Goal: Task Accomplishment & Management: Manage account settings

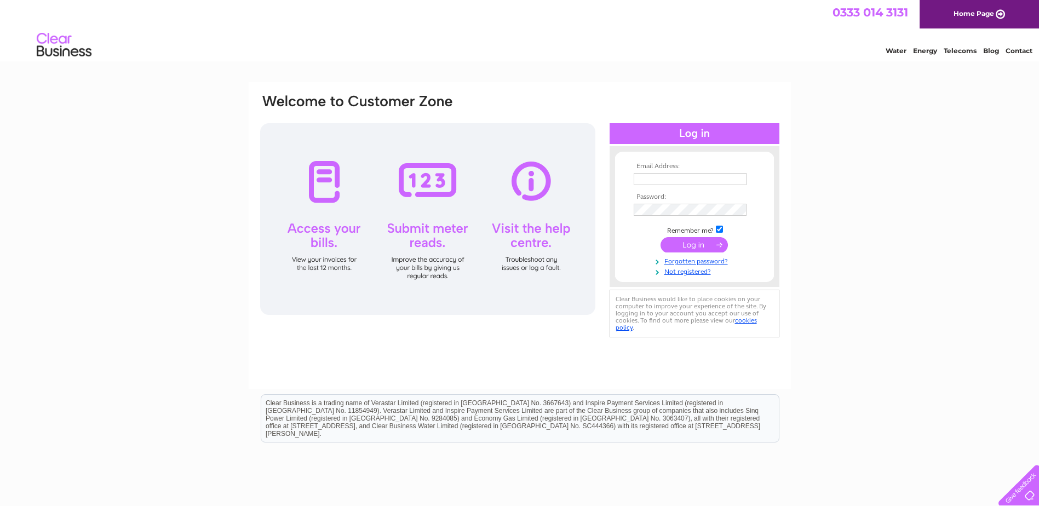
type input "sales@cheshirebox.co.uk"
click at [701, 245] on input "submit" at bounding box center [694, 244] width 67 height 15
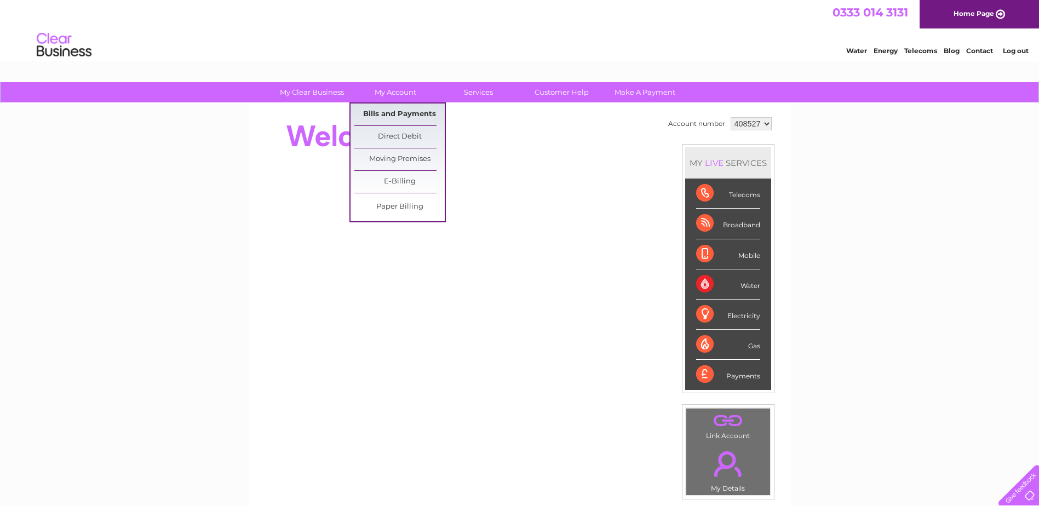
click at [387, 108] on link "Bills and Payments" at bounding box center [399, 115] width 90 height 22
click at [386, 113] on link "Bills and Payments" at bounding box center [399, 115] width 90 height 22
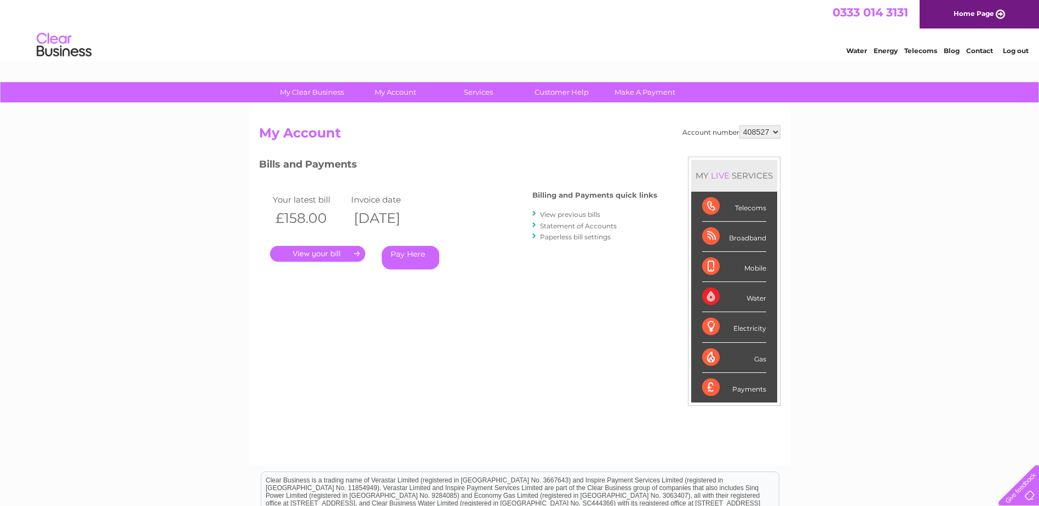
click at [314, 255] on link "." at bounding box center [317, 254] width 95 height 16
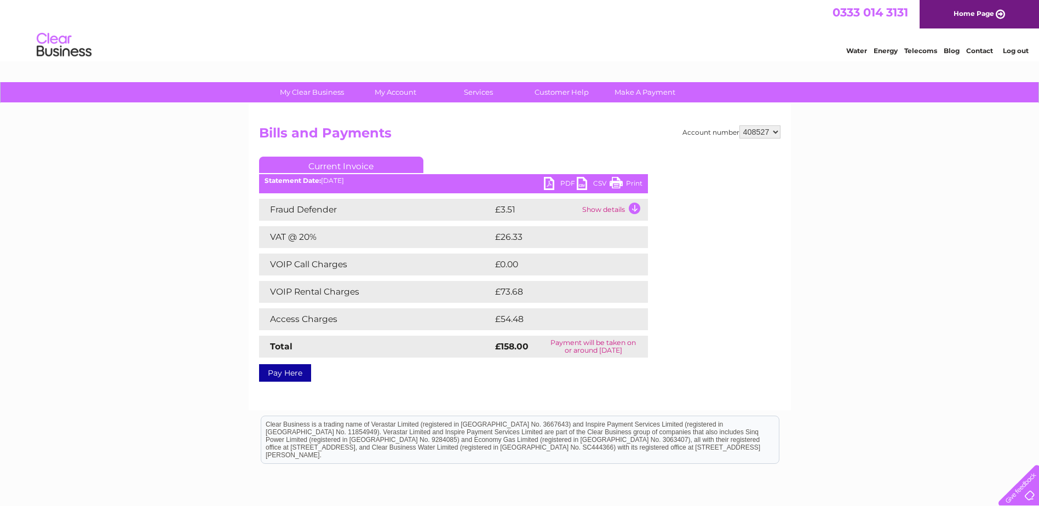
click at [624, 180] on link "Print" at bounding box center [626, 185] width 33 height 16
